Goal: Complete application form

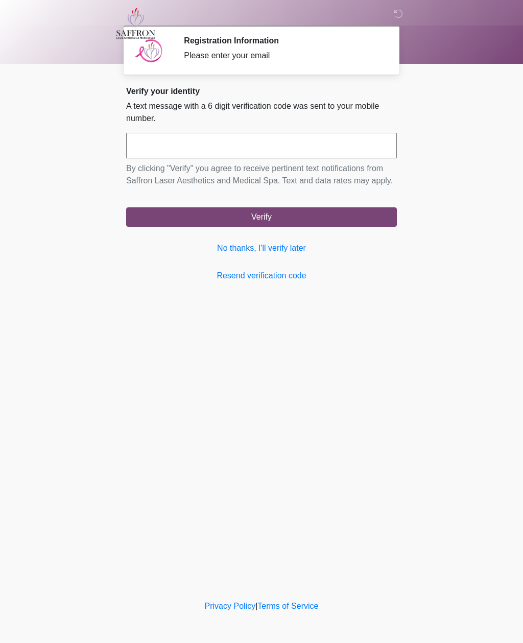
click at [273, 145] on input "text" at bounding box center [261, 146] width 270 height 26
type input "******"
click at [313, 227] on button "Verify" at bounding box center [261, 216] width 270 height 19
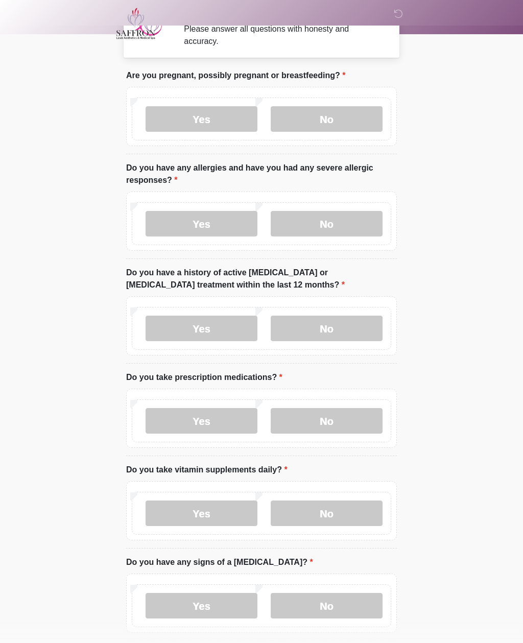
scroll to position [13, 0]
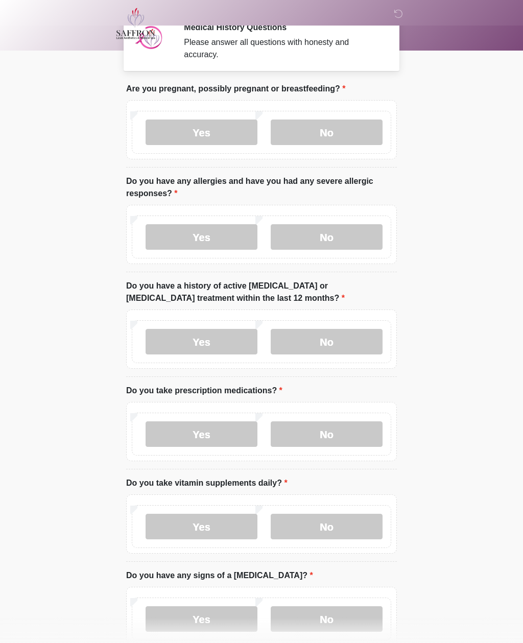
click at [338, 129] on label "No" at bounding box center [326, 132] width 112 height 26
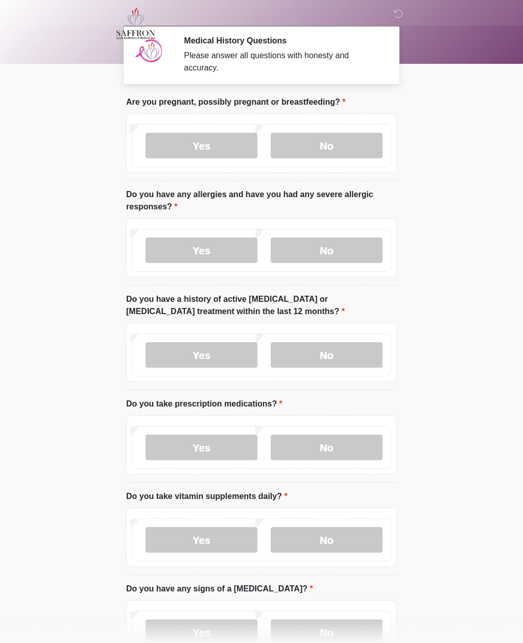
click at [212, 258] on label "Yes" at bounding box center [201, 250] width 112 height 26
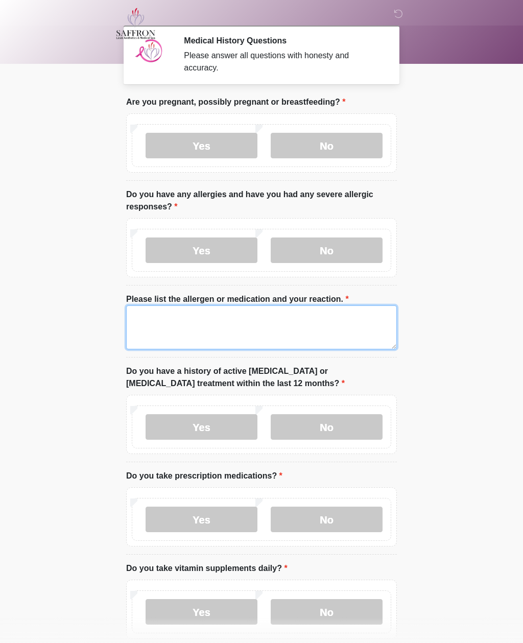
click at [229, 332] on textarea "Please list the allergen or medication and your reaction." at bounding box center [261, 327] width 270 height 44
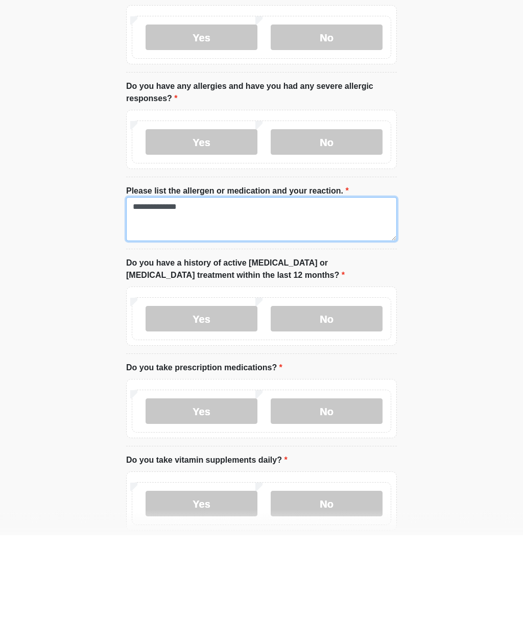
type textarea "**********"
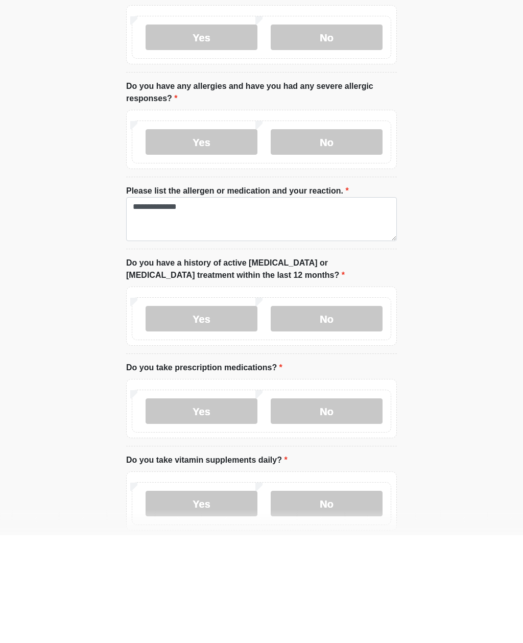
click at [330, 414] on label "No" at bounding box center [326, 427] width 112 height 26
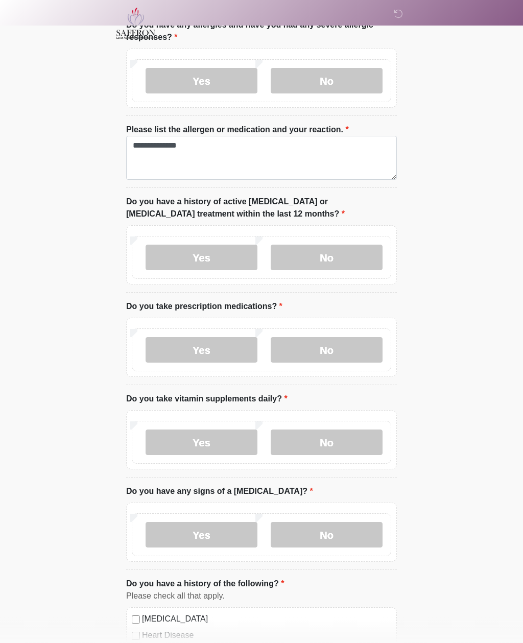
scroll to position [169, 0]
click at [350, 356] on label "No" at bounding box center [326, 350] width 112 height 26
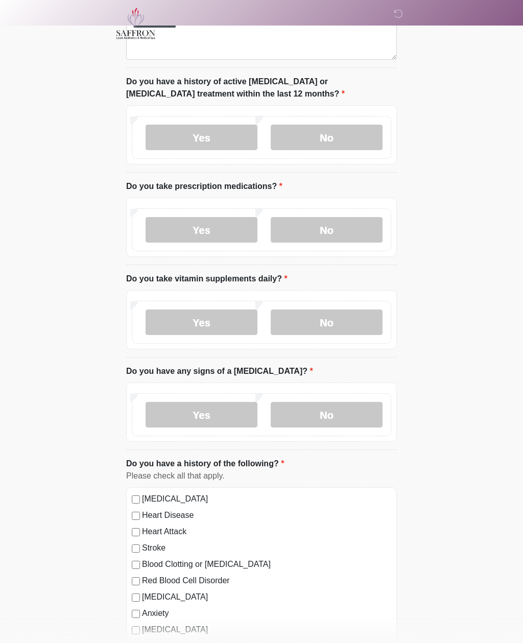
scroll to position [290, 0]
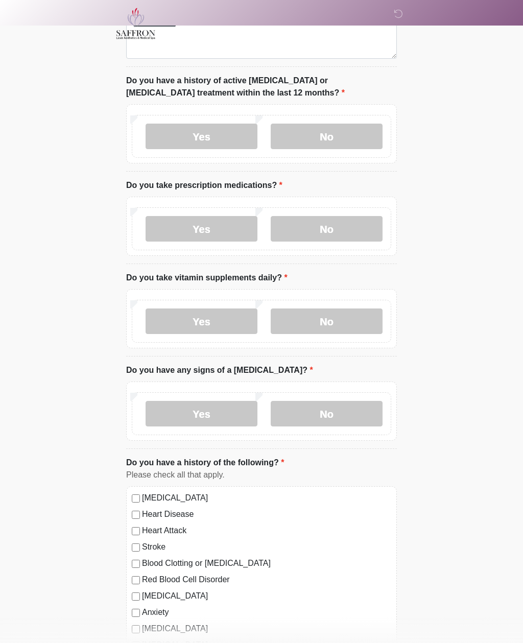
click at [340, 325] on label "No" at bounding box center [326, 321] width 112 height 26
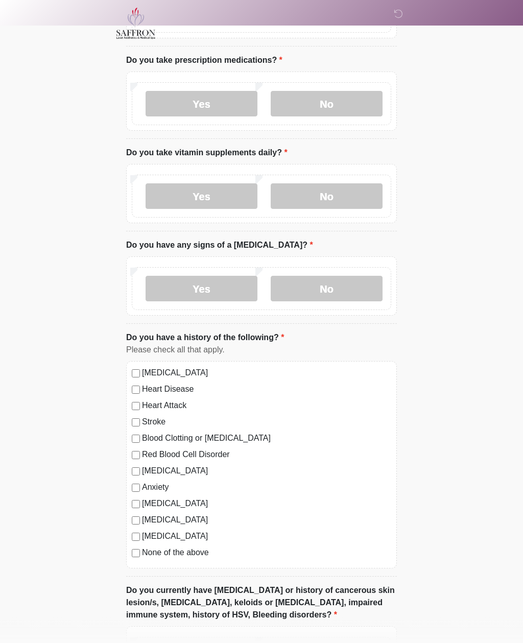
scroll to position [416, 0]
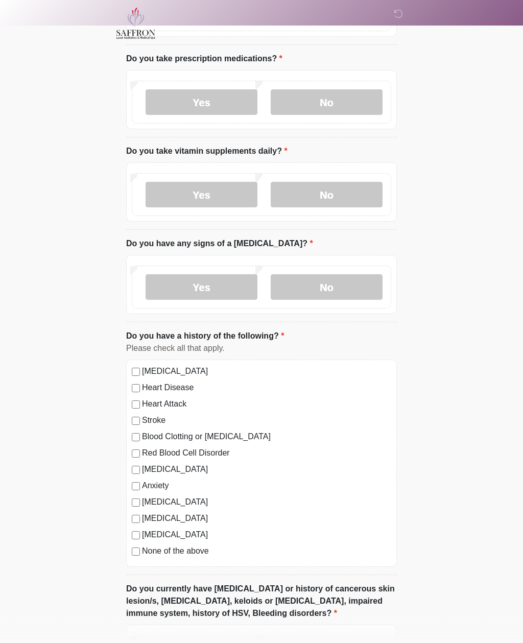
click at [346, 289] on label "No" at bounding box center [326, 288] width 112 height 26
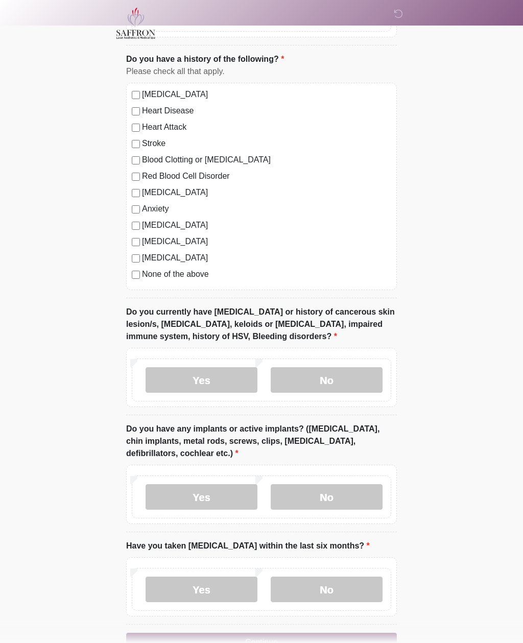
scroll to position [695, 0]
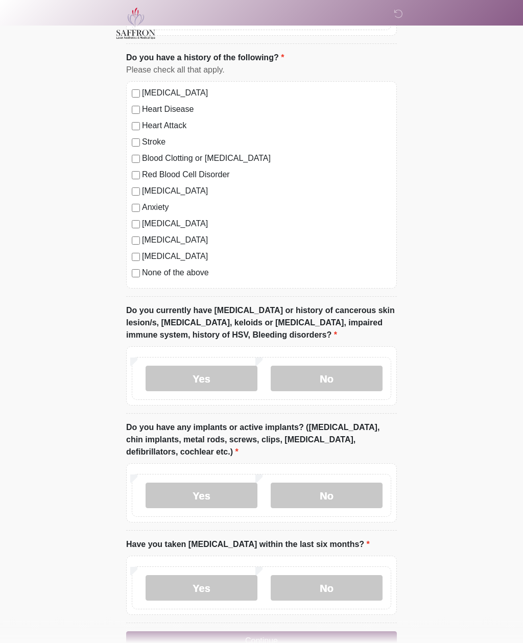
click at [192, 275] on label "None of the above" at bounding box center [266, 273] width 249 height 12
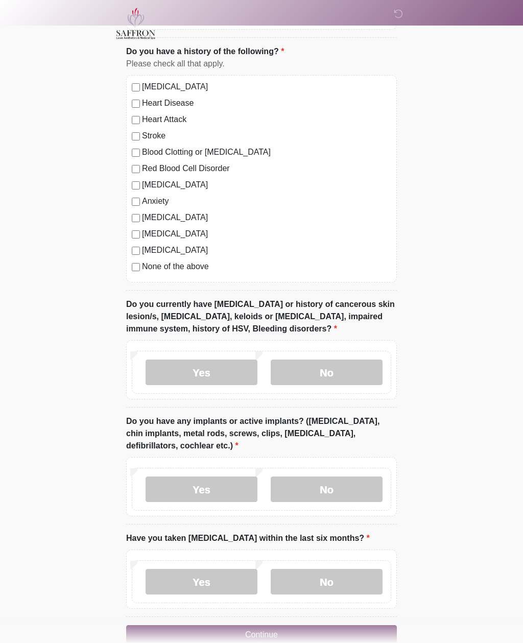
scroll to position [723, 0]
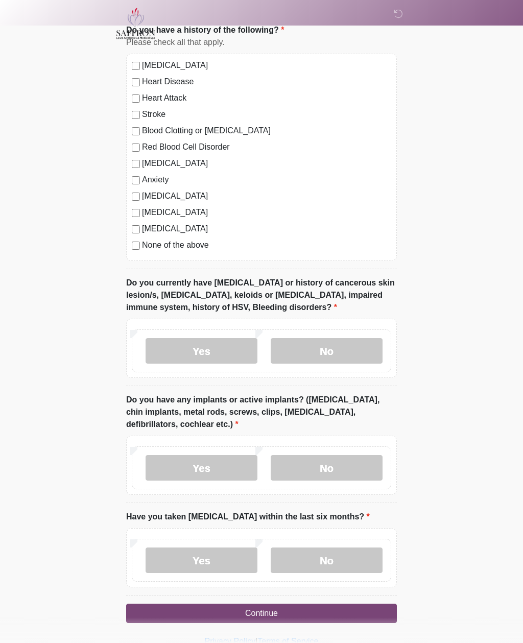
click at [357, 348] on label "No" at bounding box center [326, 351] width 112 height 26
click at [338, 470] on label "No" at bounding box center [326, 468] width 112 height 26
click at [342, 559] on label "No" at bounding box center [326, 560] width 112 height 26
click at [318, 614] on button "Continue" at bounding box center [261, 612] width 270 height 19
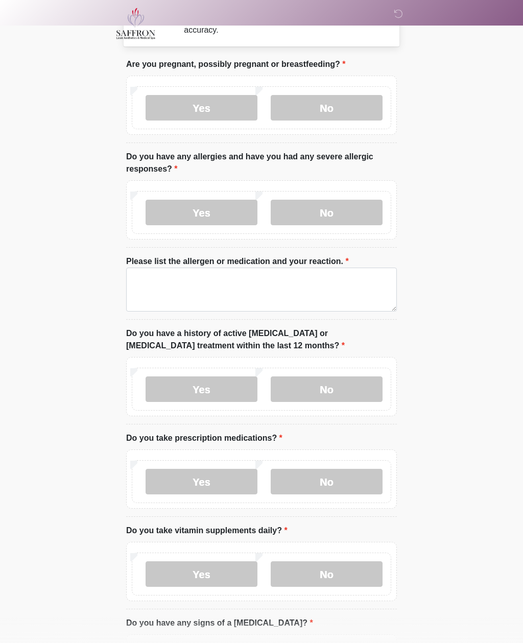
scroll to position [0, 0]
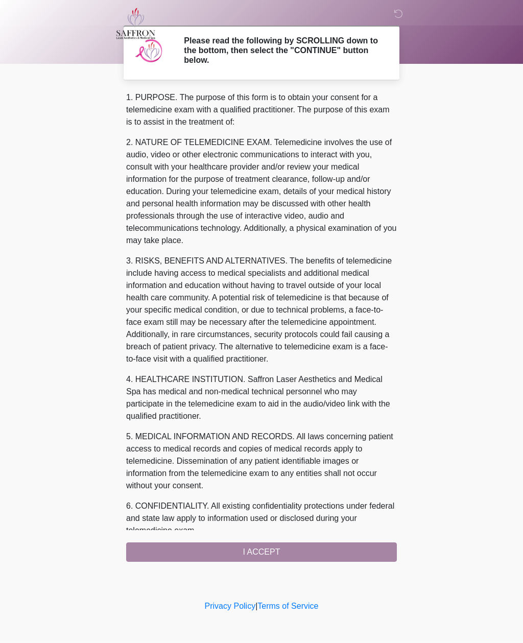
click at [304, 551] on div "1. PURPOSE. The purpose of this form is to obtain your consent for a telemedici…" at bounding box center [261, 326] width 270 height 470
click at [270, 551] on div "1. PURPOSE. The purpose of this form is to obtain your consent for a telemedici…" at bounding box center [261, 326] width 270 height 470
click at [249, 554] on div "1. PURPOSE. The purpose of this form is to obtain your consent for a telemedici…" at bounding box center [261, 326] width 270 height 470
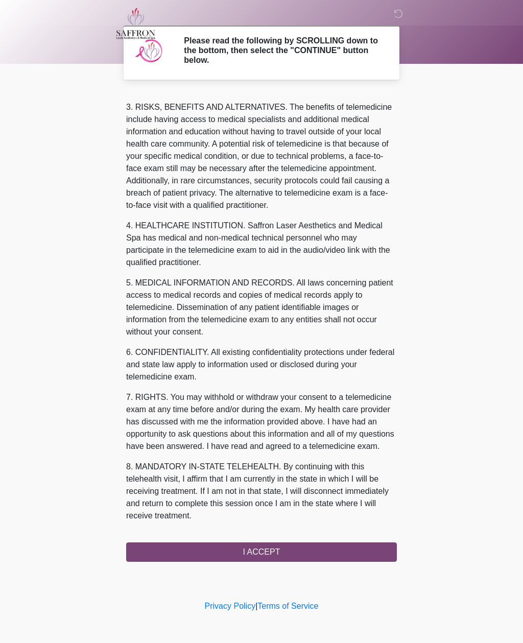
scroll to position [166, 0]
click at [273, 551] on button "I ACCEPT" at bounding box center [261, 551] width 270 height 19
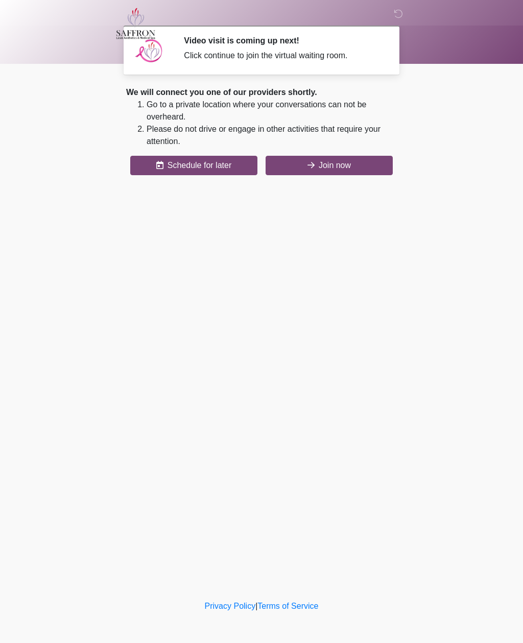
click at [339, 170] on button "Join now" at bounding box center [328, 165] width 127 height 19
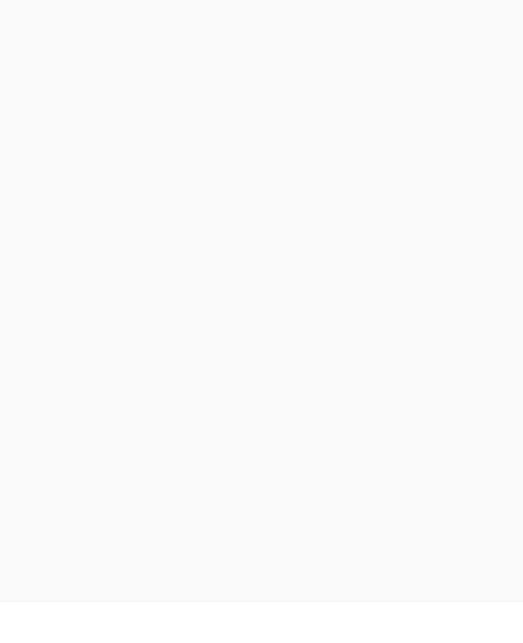
scroll to position [3, 0]
